Goal: Task Accomplishment & Management: Use online tool/utility

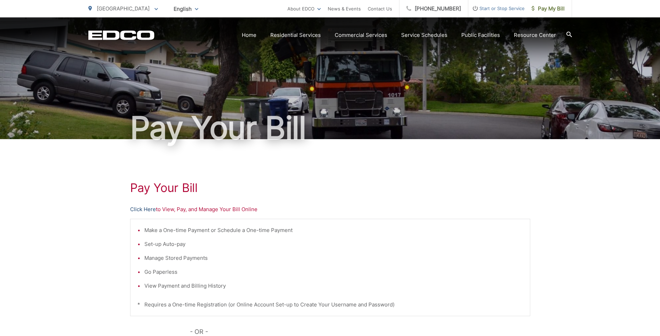
click at [139, 210] on link "Click Here" at bounding box center [143, 209] width 26 height 8
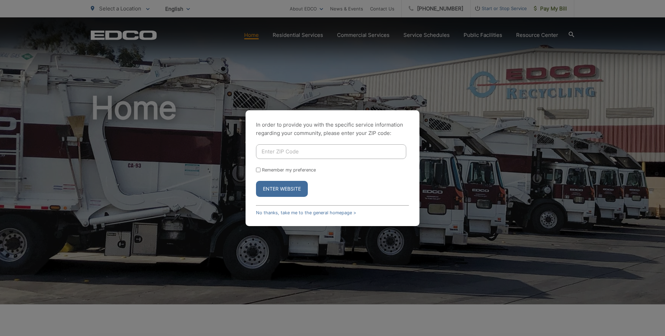
click at [295, 156] on input "Enter ZIP Code" at bounding box center [331, 151] width 150 height 15
click at [301, 151] on input "Enter ZIP Code" at bounding box center [331, 151] width 150 height 15
type input "92211"
click at [286, 192] on button "Enter Website" at bounding box center [282, 189] width 52 height 16
